Goal: Information Seeking & Learning: Learn about a topic

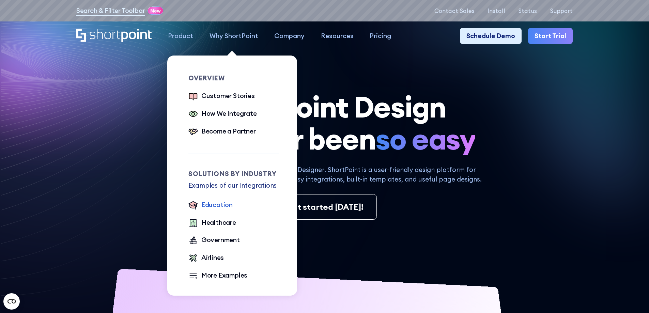
click at [213, 207] on div "Education" at bounding box center [216, 205] width 31 height 10
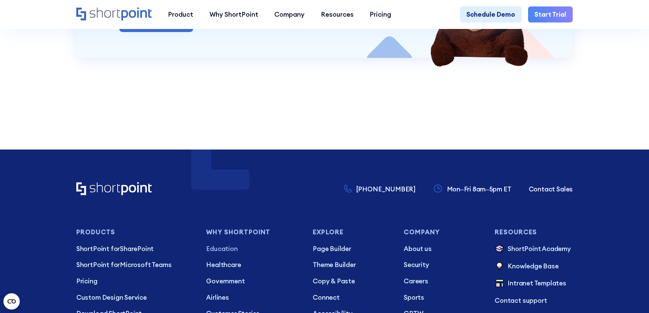
scroll to position [1805, 0]
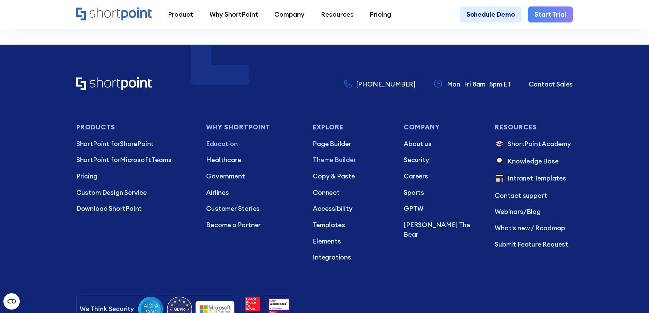
click at [326, 165] on p "Theme Builder" at bounding box center [352, 160] width 78 height 10
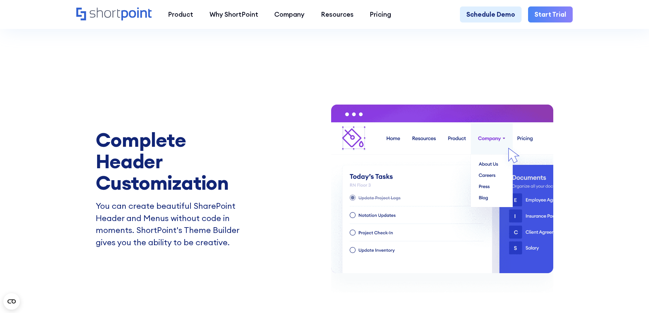
scroll to position [988, 0]
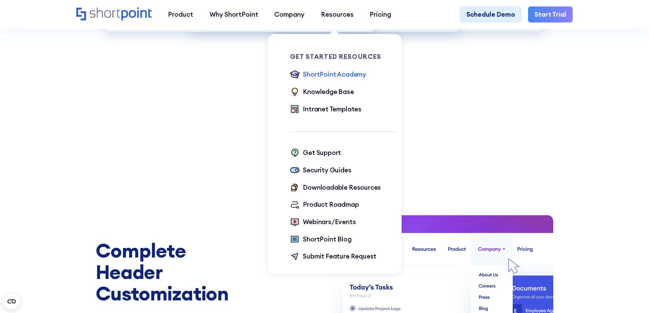
click at [330, 74] on div "ShortPoint Academy" at bounding box center [334, 74] width 63 height 10
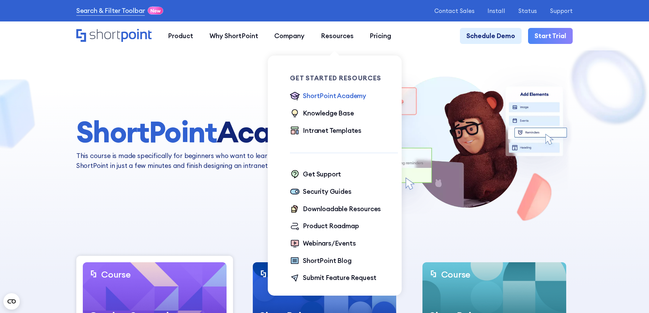
click at [324, 96] on div "ShortPoint Academy" at bounding box center [334, 96] width 63 height 10
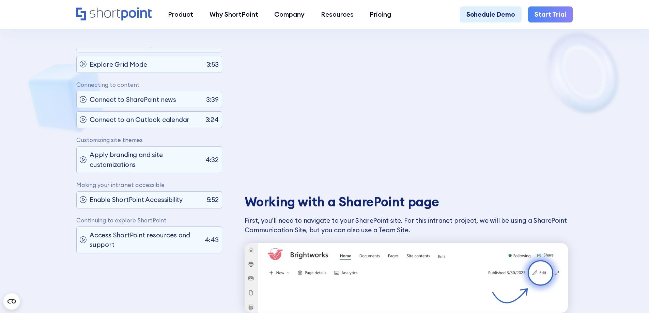
scroll to position [545, 0]
